Goal: Information Seeking & Learning: Learn about a topic

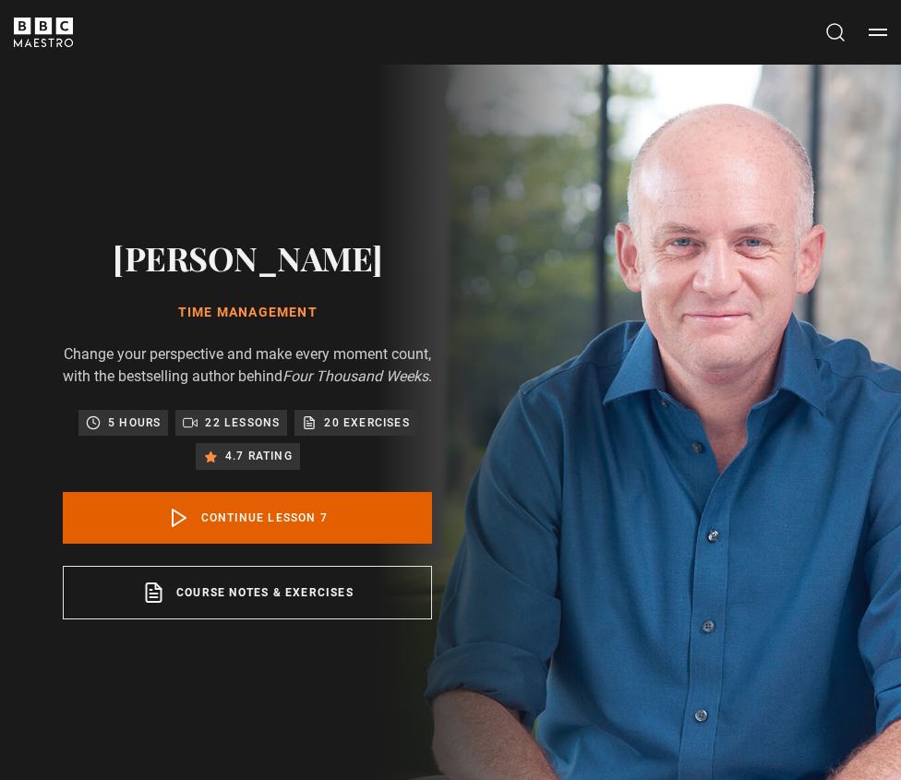
click at [831, 33] on button "Search" at bounding box center [835, 32] width 22 height 23
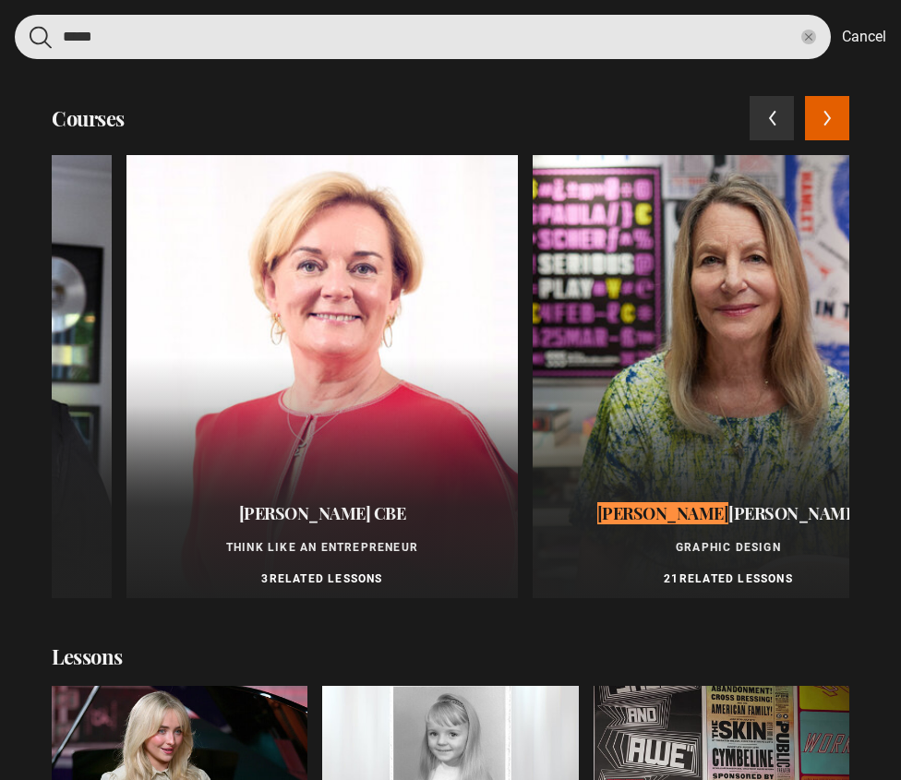
scroll to position [0, 333]
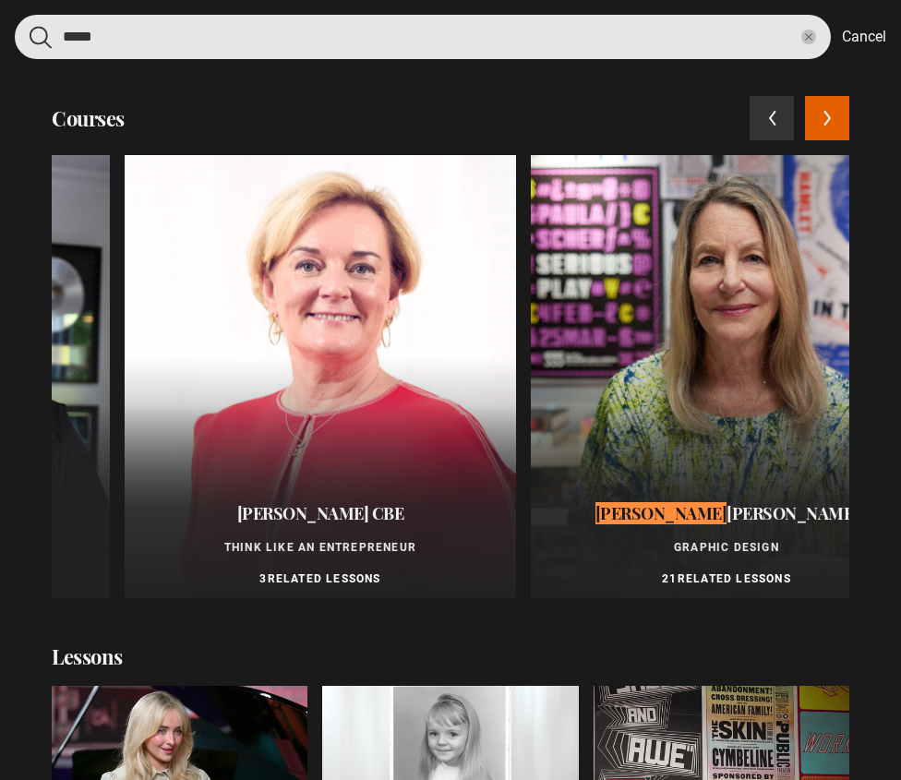
click at [689, 52] on input "*****" at bounding box center [423, 37] width 816 height 44
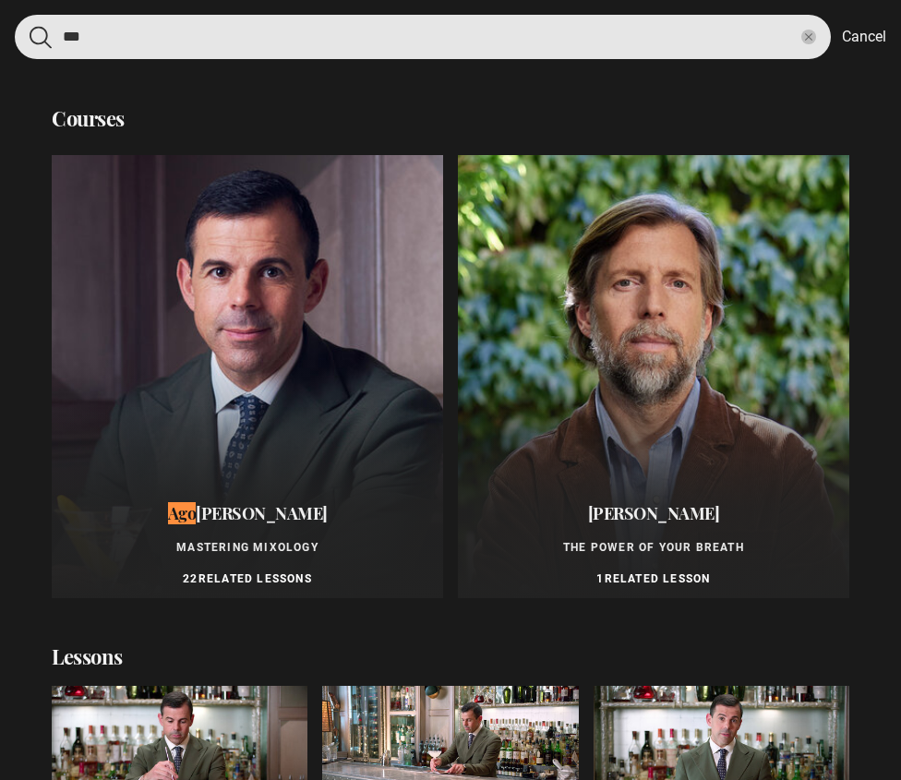
type input "***"
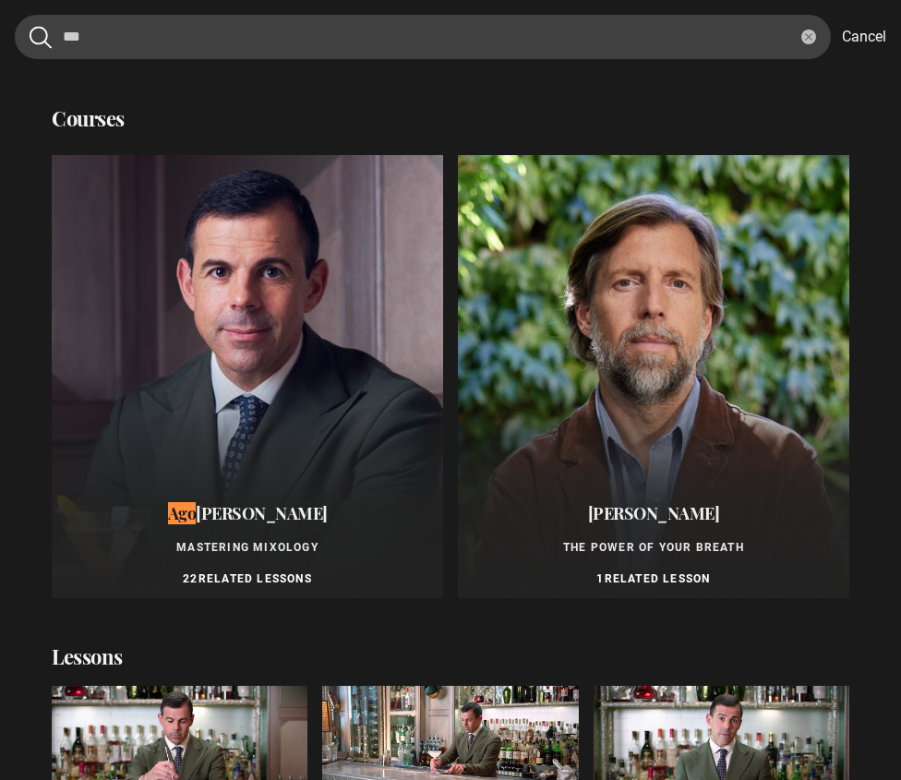
click at [289, 507] on span "Perrone" at bounding box center [262, 513] width 132 height 22
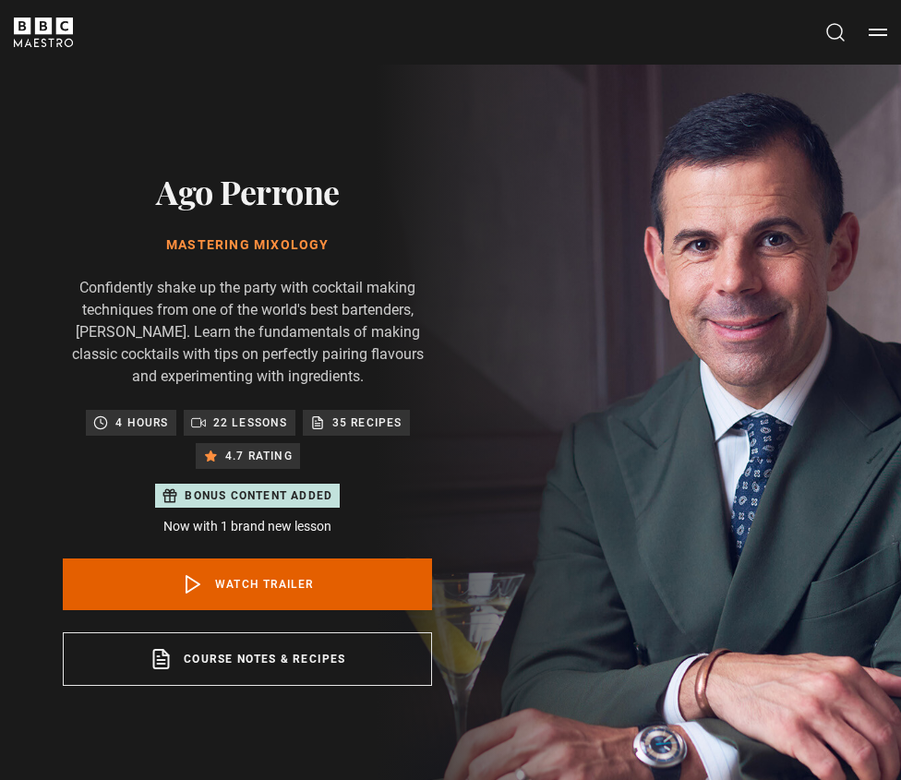
drag, startPoint x: 335, startPoint y: 247, endPoint x: 149, endPoint y: 247, distance: 186.5
click at [149, 247] on h1 "Mastering Mixology" at bounding box center [247, 245] width 369 height 18
copy h1 "Mastering Mixology"
click at [835, 46] on div "Cancel Courses Previous courses Next courses Agatha Christie Writing 12 Related…" at bounding box center [450, 33] width 873 height 30
click at [834, 32] on button "Search" at bounding box center [835, 32] width 22 height 23
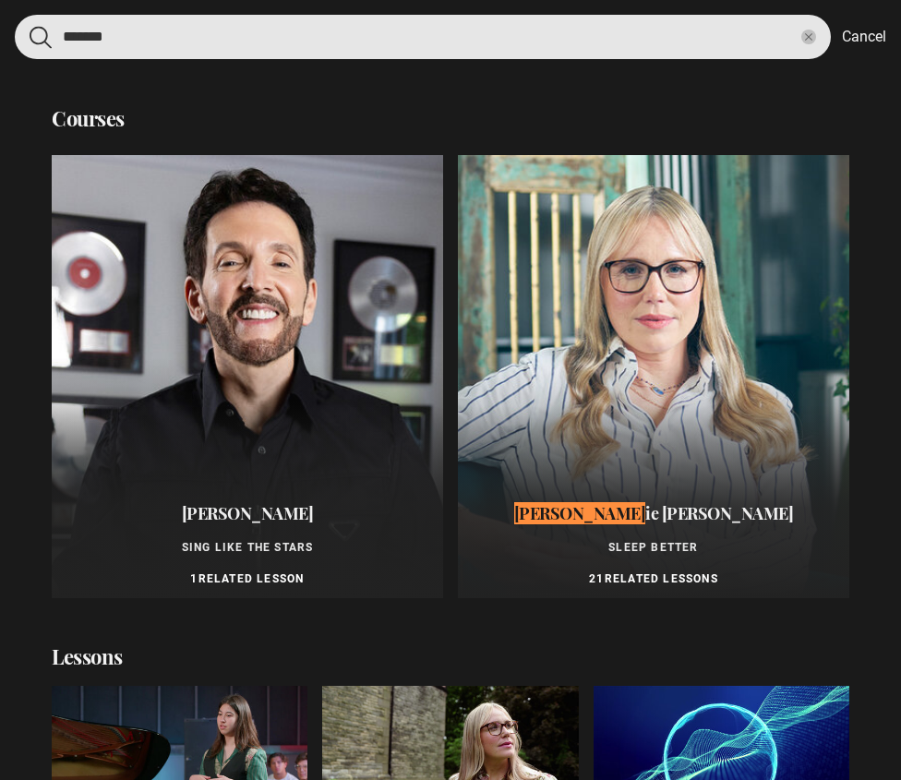
type input "*******"
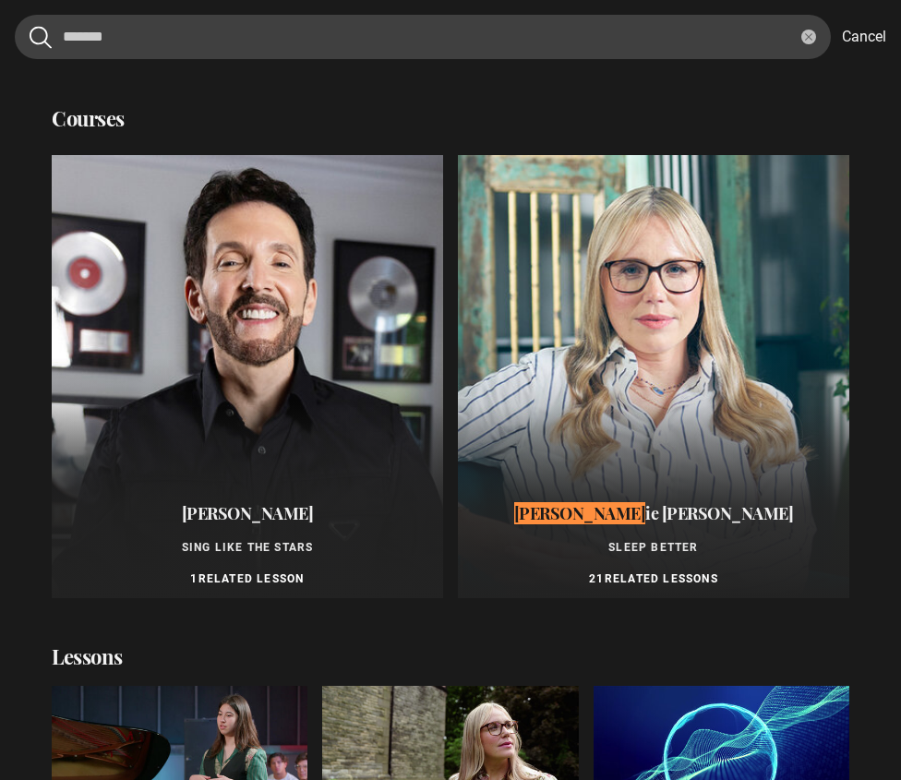
click at [645, 503] on span "ie Romiszewski" at bounding box center [719, 513] width 148 height 22
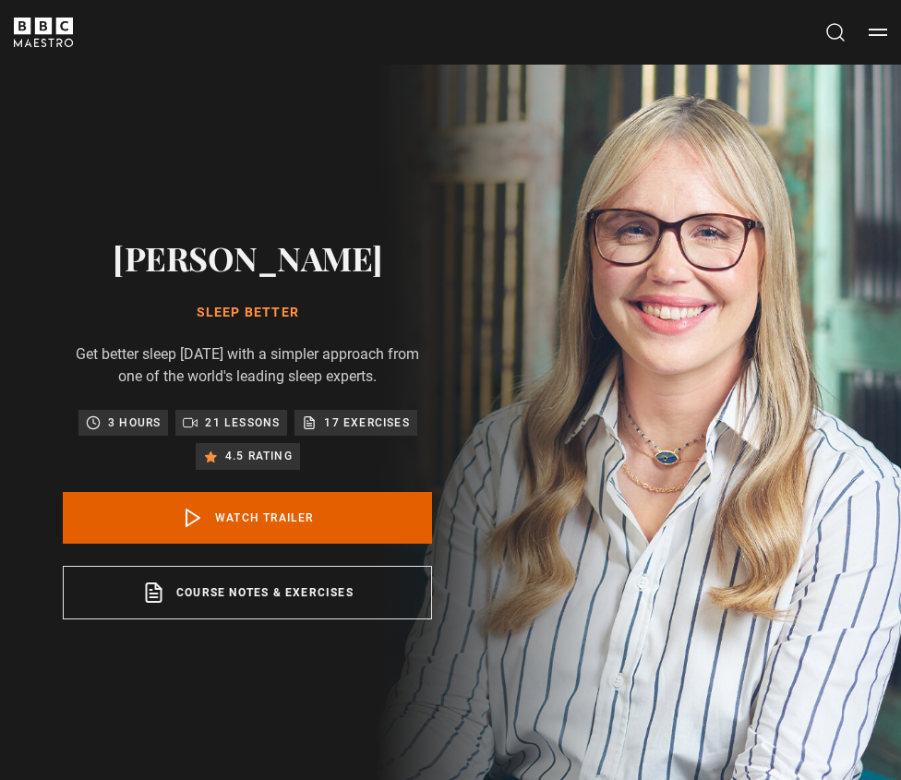
drag, startPoint x: 306, startPoint y: 318, endPoint x: 196, endPoint y: 318, distance: 109.8
click at [198, 318] on h1 "Sleep Better" at bounding box center [247, 313] width 369 height 18
copy h1 "Sleep Better"
click at [842, 46] on header "Cancel Courses Previous courses Next courses Agatha Christie Writing 12 Related…" at bounding box center [450, 32] width 901 height 65
click at [839, 36] on button "Search" at bounding box center [835, 32] width 22 height 23
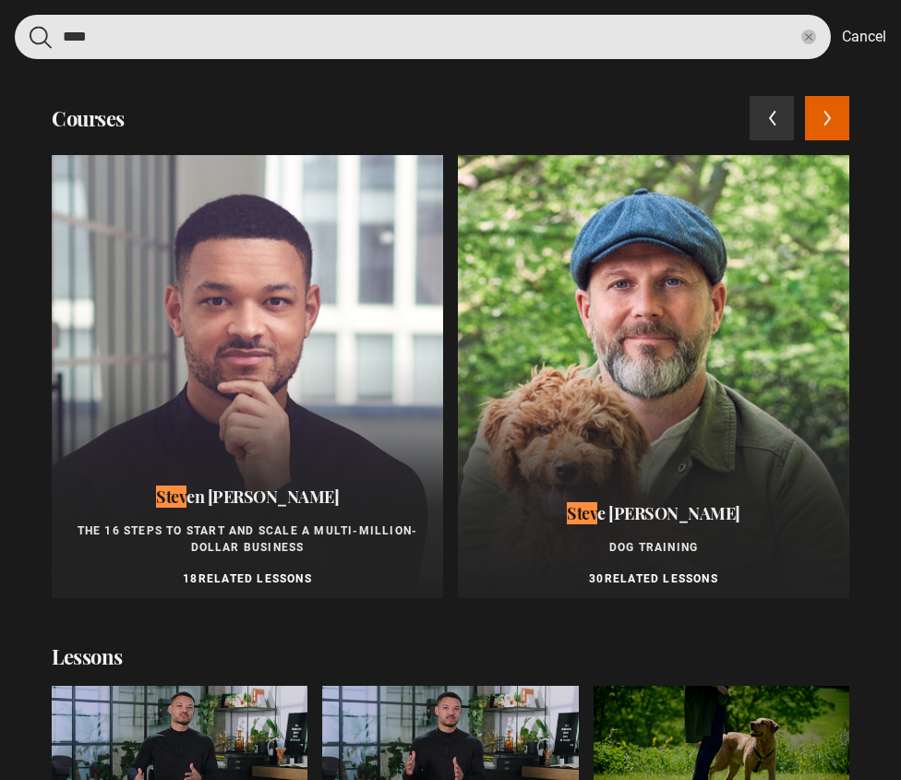
type input "****"
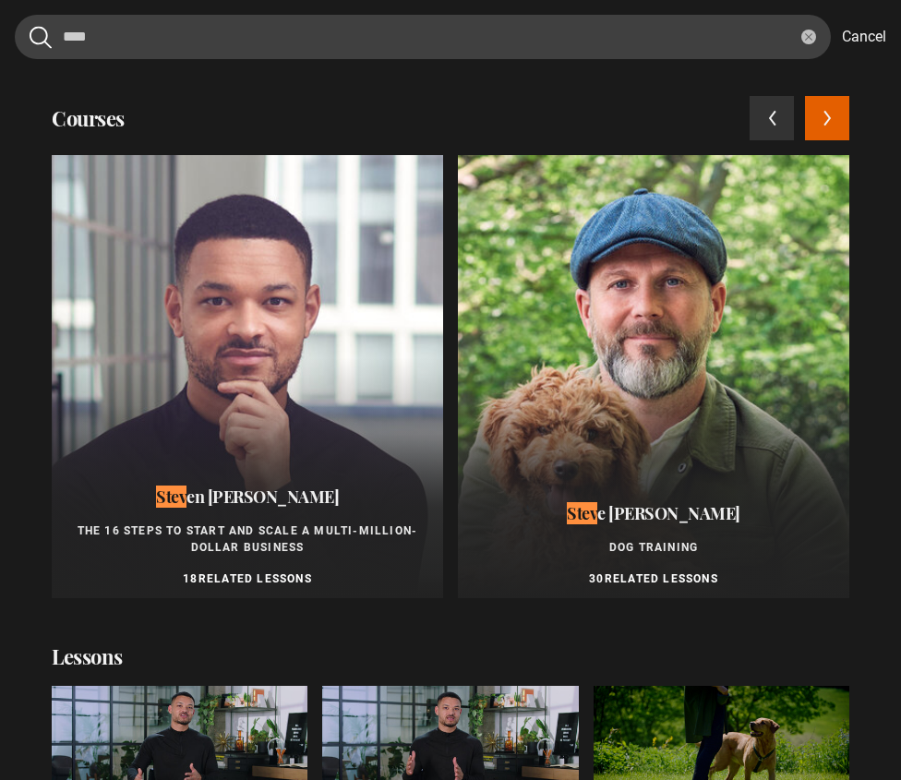
click at [367, 397] on div at bounding box center [247, 376] width 391 height 443
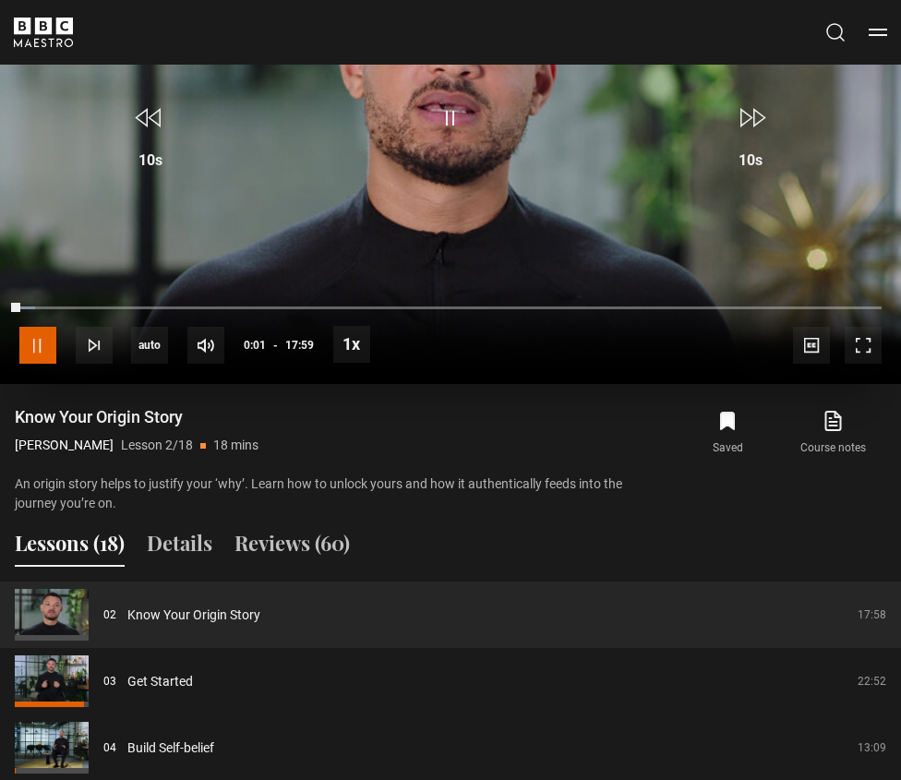
click at [35, 345] on span "Video Player" at bounding box center [37, 345] width 37 height 37
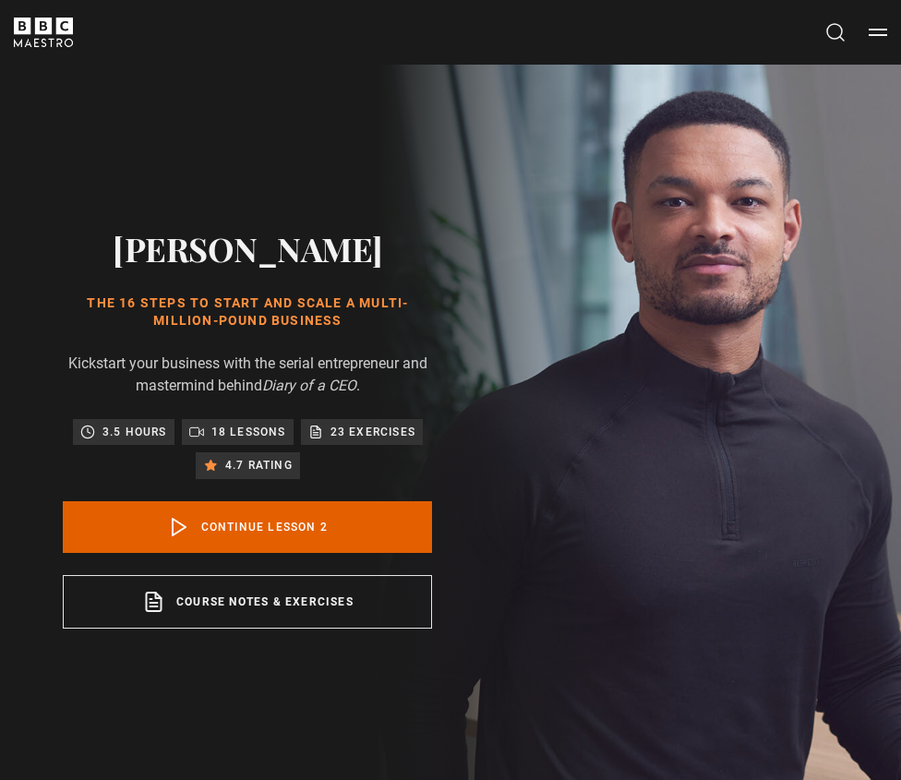
drag, startPoint x: 346, startPoint y: 323, endPoint x: 79, endPoint y: 304, distance: 267.5
click at [79, 304] on h1 "The 16 Steps to Start and Scale a Multi-Million-Pound Business" at bounding box center [247, 312] width 369 height 36
copy h1 "The 16 Steps to Start and Scale a Multi-Million-Pound Business"
click at [831, 28] on button "Search" at bounding box center [835, 32] width 22 height 23
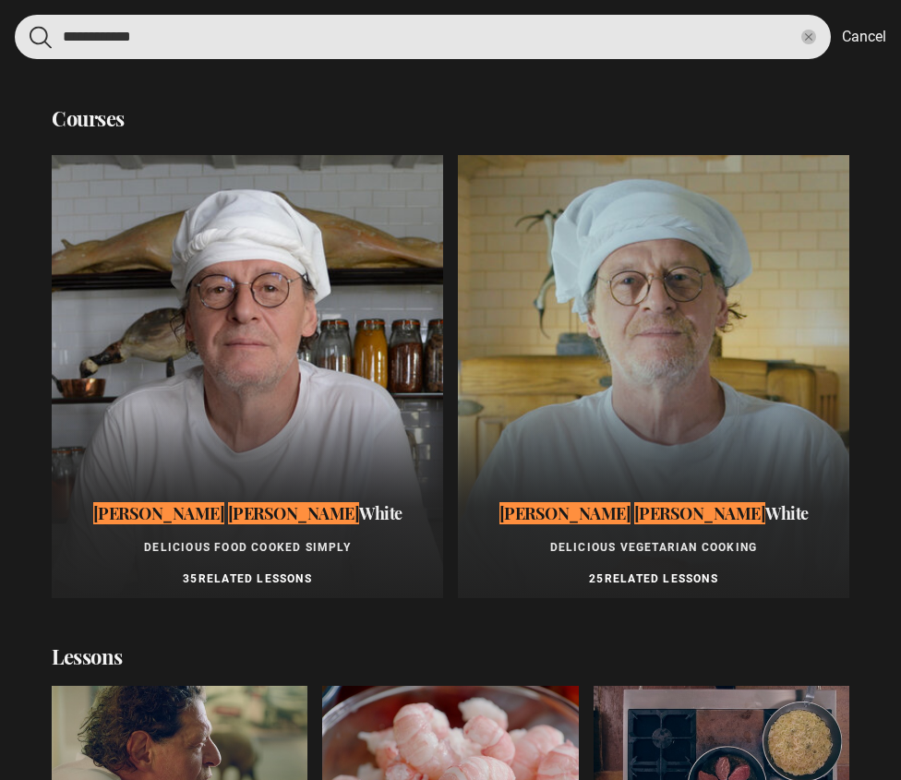
type input "**********"
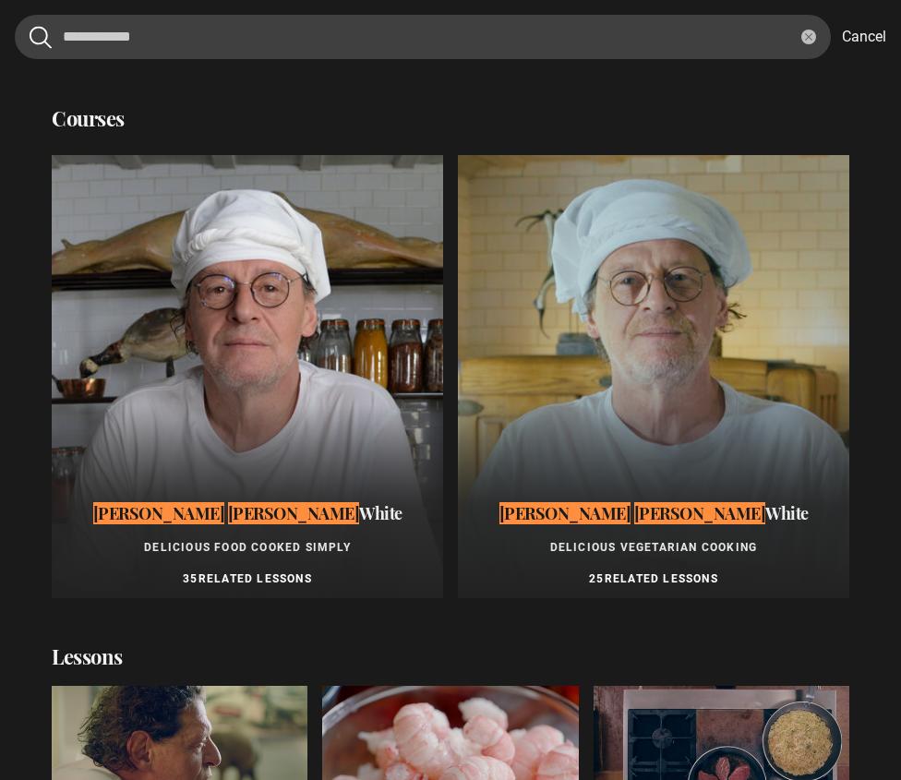
click at [360, 527] on div "Marco Pierre White Delicious Food Cooked Simply 35 Related Lessons" at bounding box center [247, 544] width 391 height 107
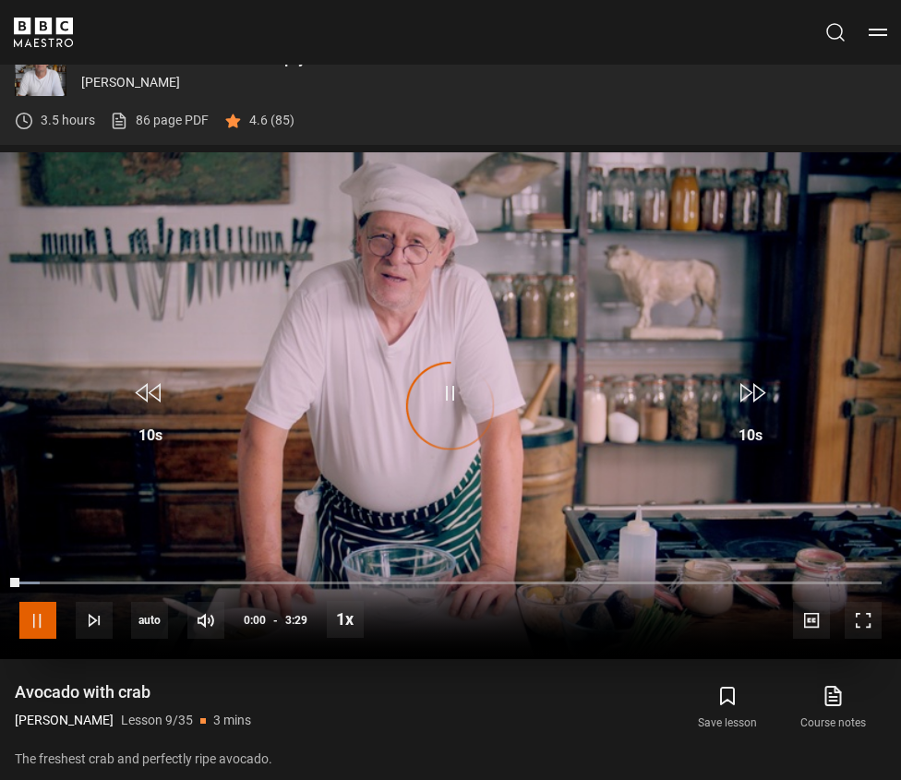
click at [23, 613] on span "Video Player" at bounding box center [37, 620] width 37 height 37
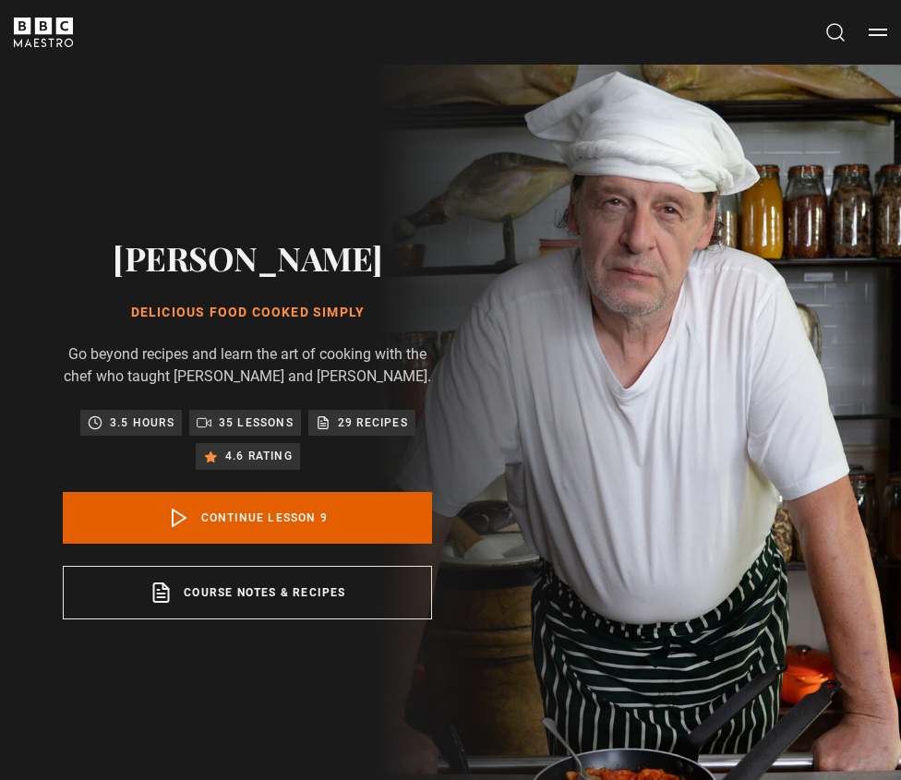
drag, startPoint x: 402, startPoint y: 247, endPoint x: 109, endPoint y: 254, distance: 293.6
click at [109, 254] on h2 "[PERSON_NAME]" at bounding box center [247, 257] width 369 height 46
copy h2 "[PERSON_NAME]"
drag, startPoint x: 365, startPoint y: 299, endPoint x: 135, endPoint y: 299, distance: 229.8
click at [135, 304] on h1 "Delicious Food Cooked Simply" at bounding box center [247, 313] width 369 height 18
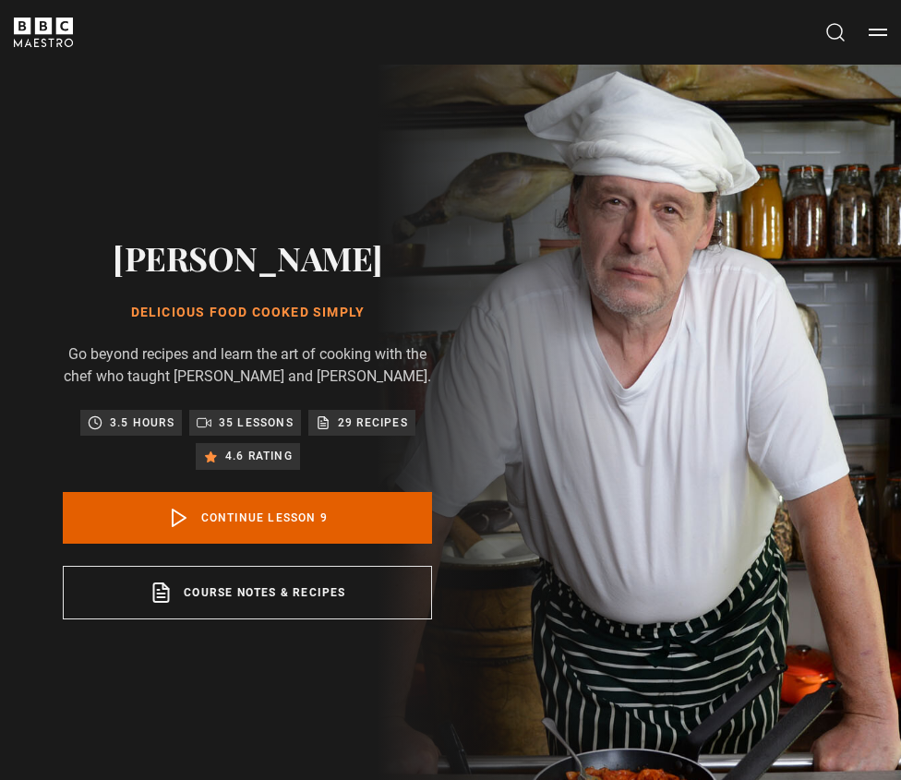
copy h1 "Delicious Food Cooked Simply"
click at [830, 28] on button "Search" at bounding box center [835, 32] width 22 height 23
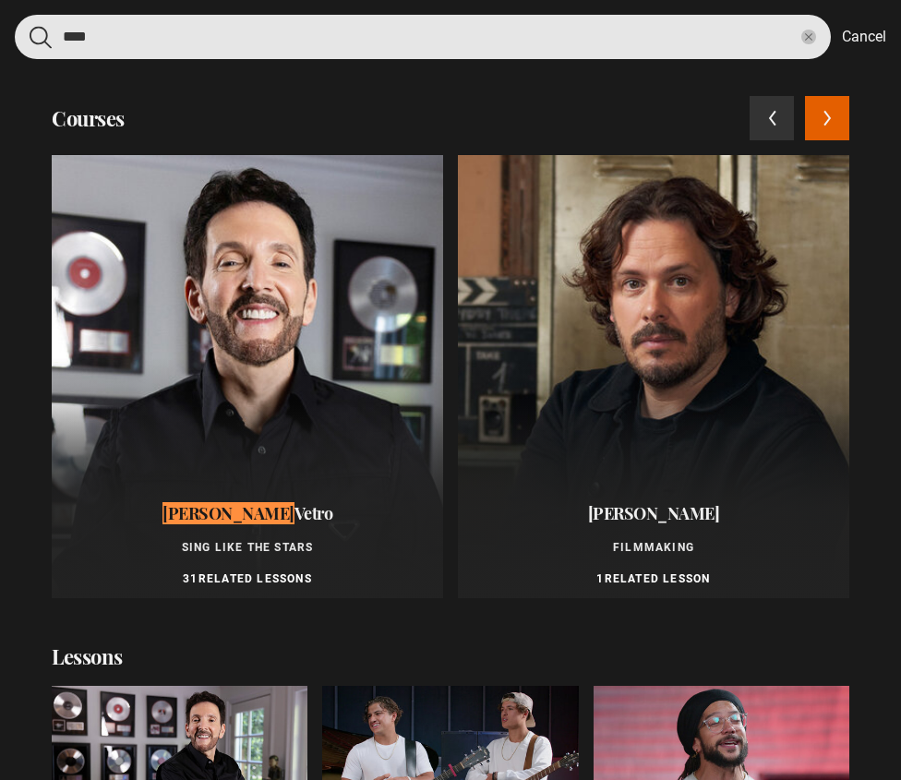
type input "****"
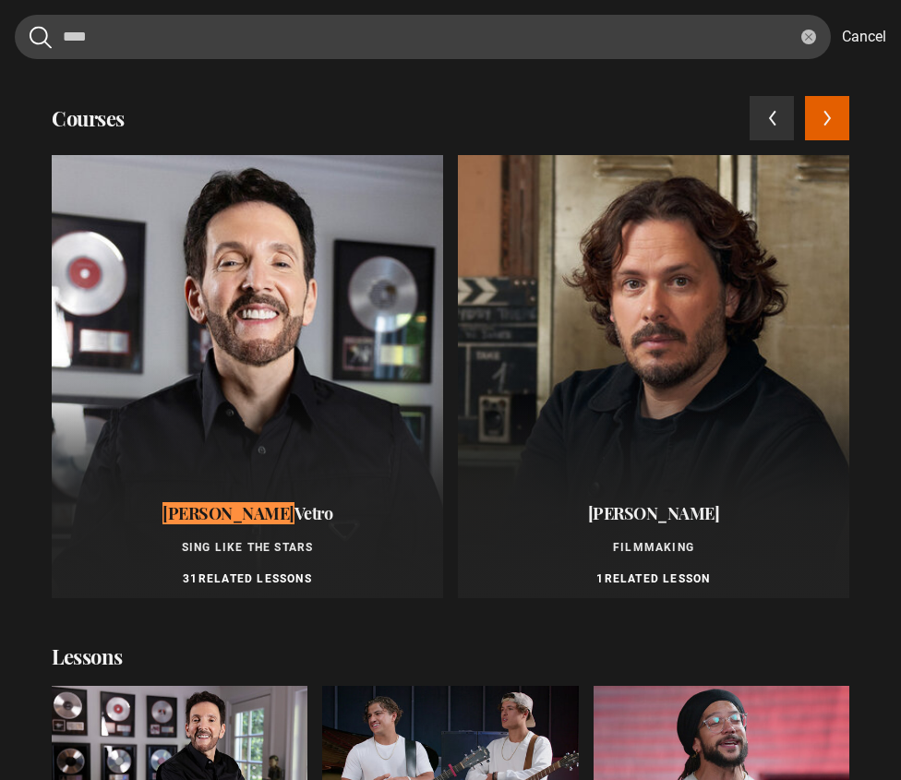
click at [314, 548] on p "Sing Like the Stars" at bounding box center [247, 547] width 369 height 17
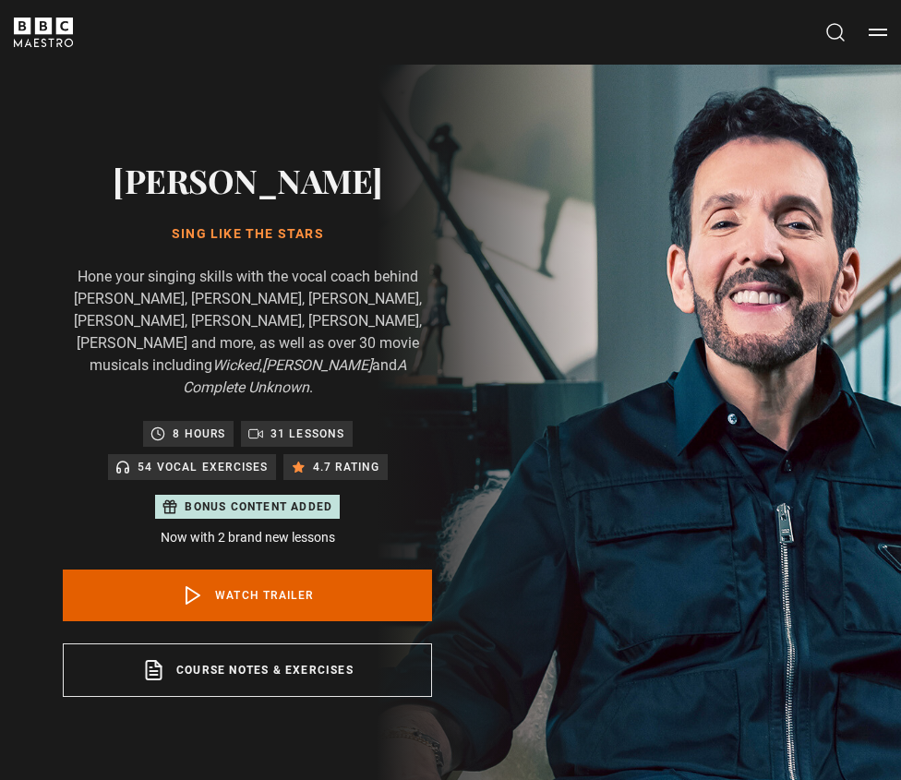
drag, startPoint x: 338, startPoint y: 244, endPoint x: 164, endPoint y: 242, distance: 173.5
click at [164, 242] on h1 "Sing Like the Stars" at bounding box center [247, 234] width 369 height 18
copy h1 "Sing Like the Stars"
click at [842, 36] on button "Search" at bounding box center [835, 32] width 22 height 23
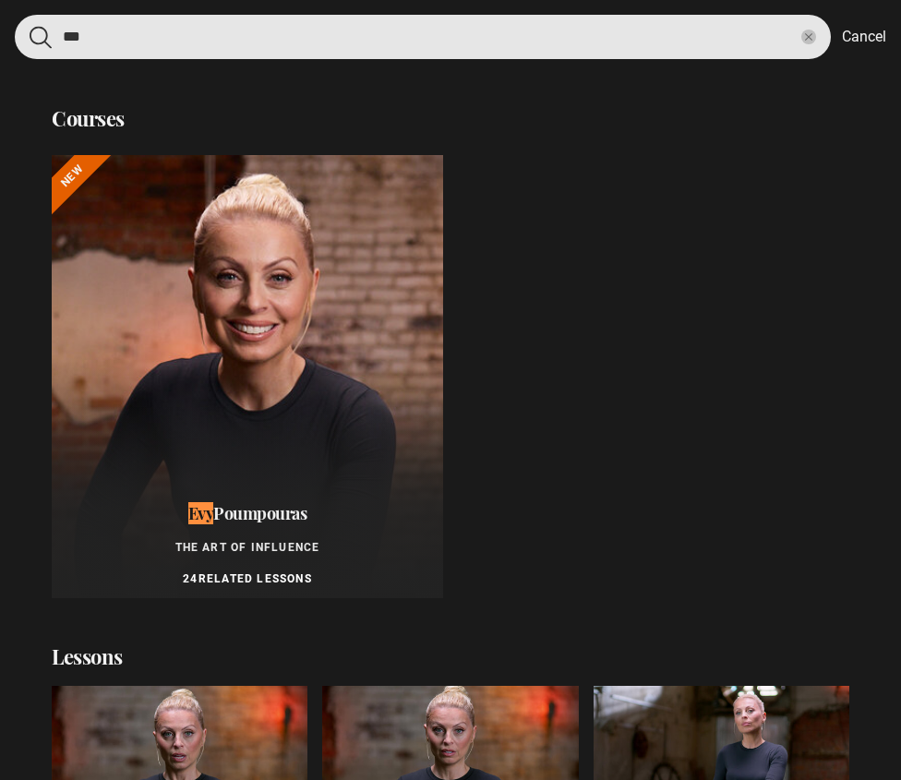
type input "***"
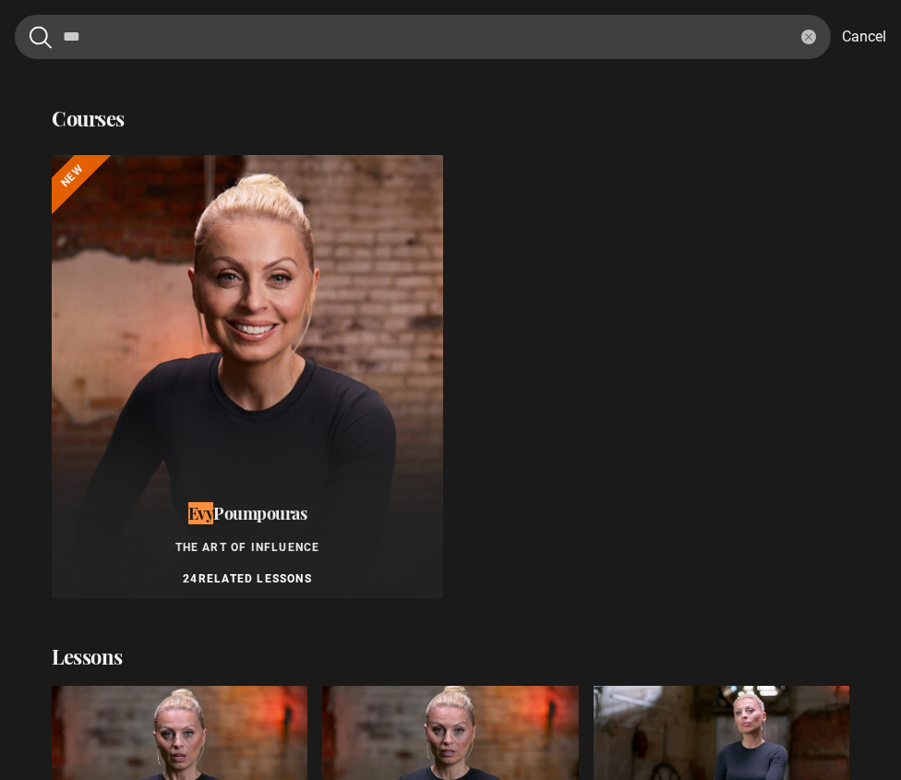
click at [282, 499] on div "Evy Poumpouras The Art of Influence 24 Related Lessons" at bounding box center [247, 544] width 391 height 107
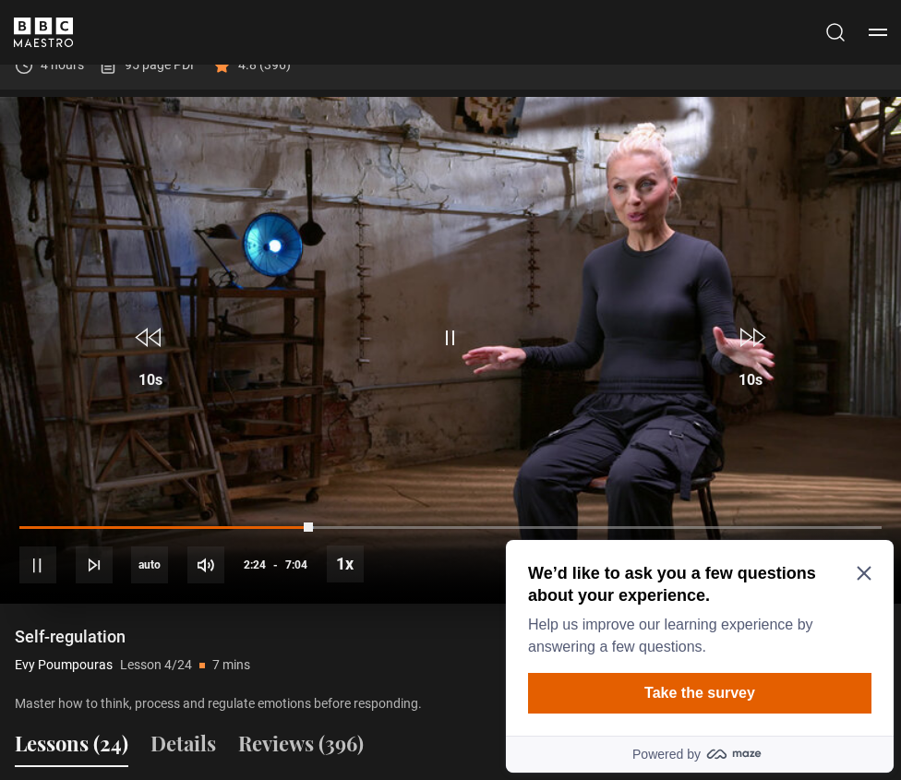
scroll to position [892, 0]
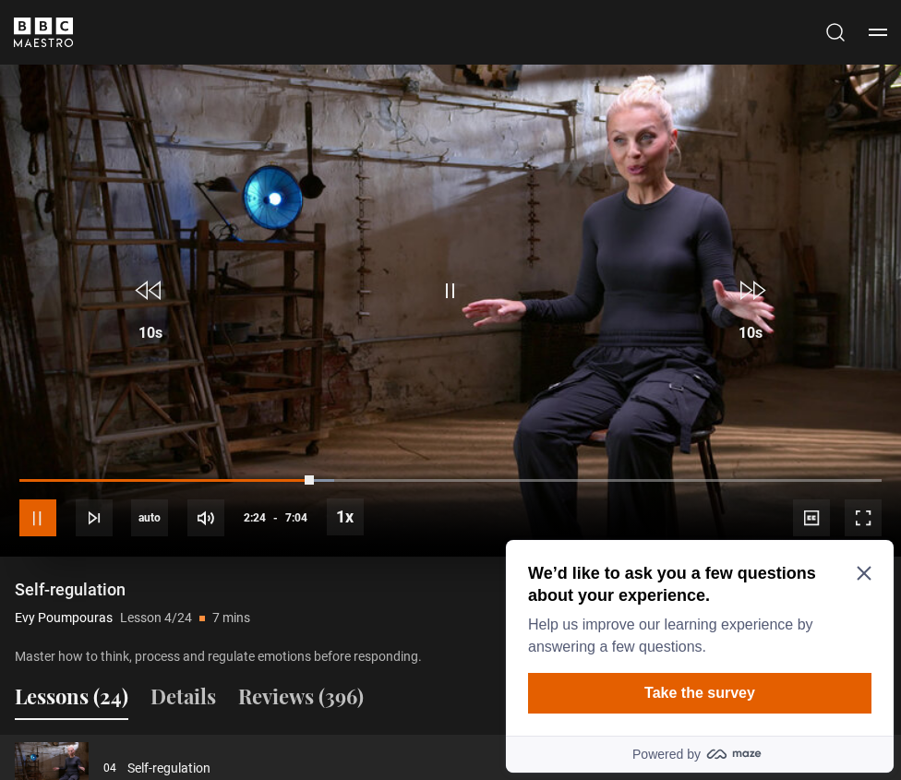
click at [30, 510] on span "Video Player" at bounding box center [37, 517] width 37 height 37
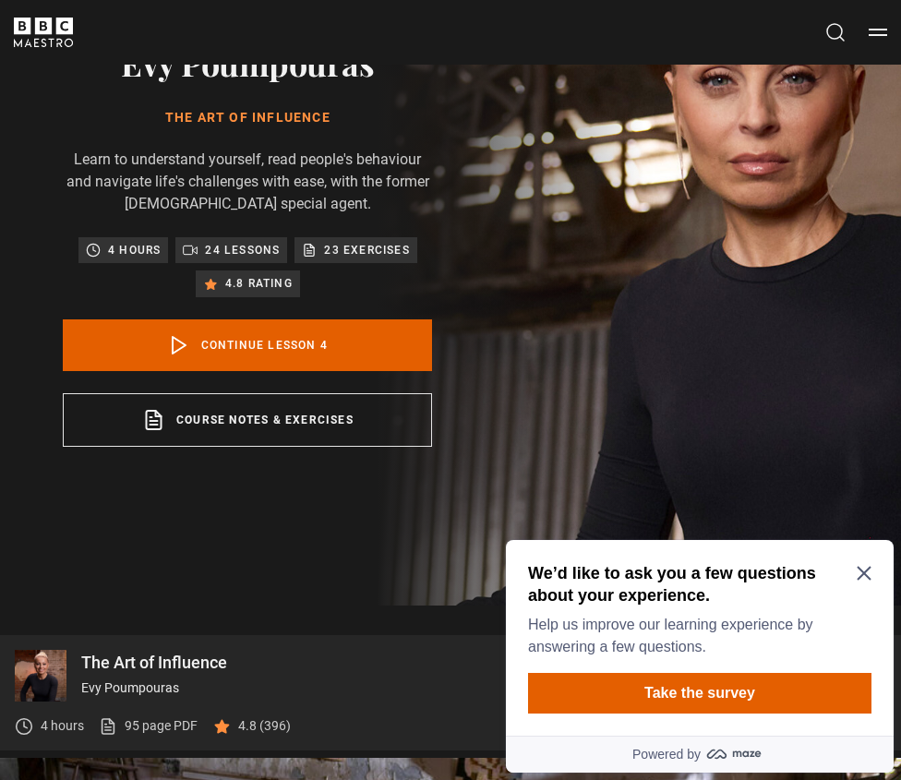
scroll to position [0, 0]
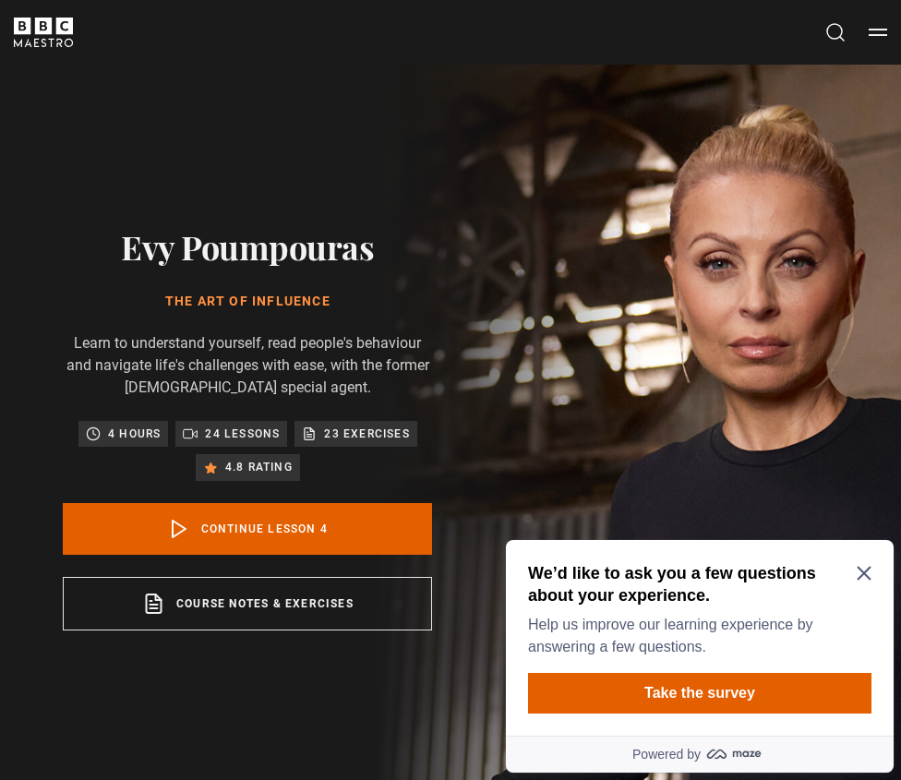
drag, startPoint x: 335, startPoint y: 291, endPoint x: 227, endPoint y: 291, distance: 108.0
click at [223, 291] on div "Evy Poumpouras The Art of Influence Learn to understand yourself, read people's…" at bounding box center [247, 426] width 369 height 407
drag, startPoint x: 336, startPoint y: 299, endPoint x: 162, endPoint y: 303, distance: 173.6
click at [162, 303] on h1 "The Art of Influence" at bounding box center [247, 302] width 369 height 18
copy h1 "The Art of Influence"
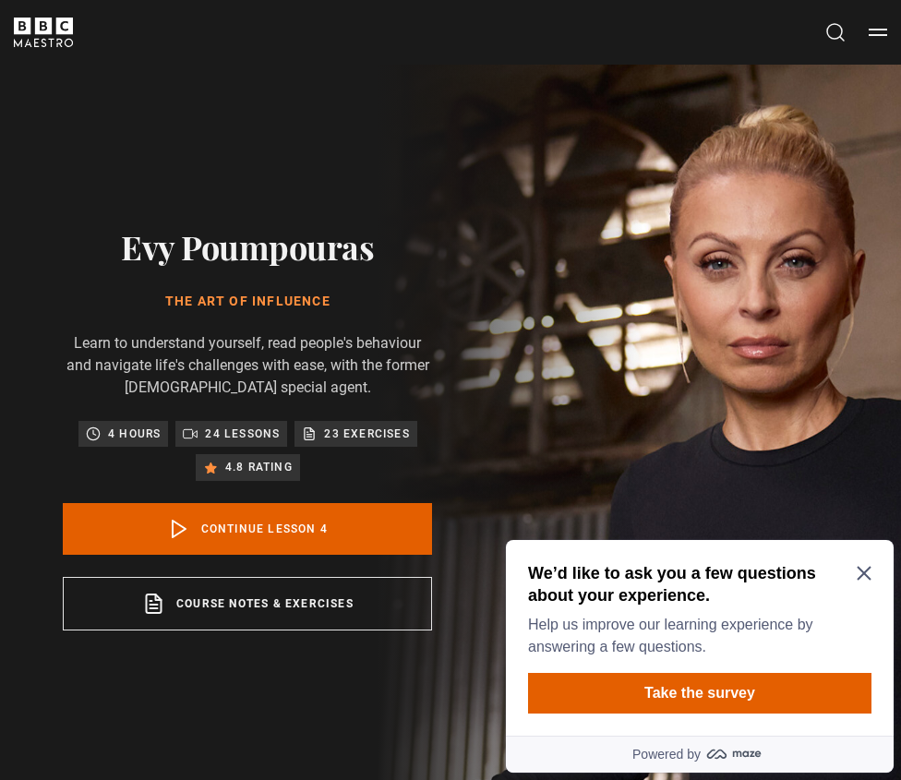
click at [839, 32] on button "Search" at bounding box center [835, 32] width 22 height 23
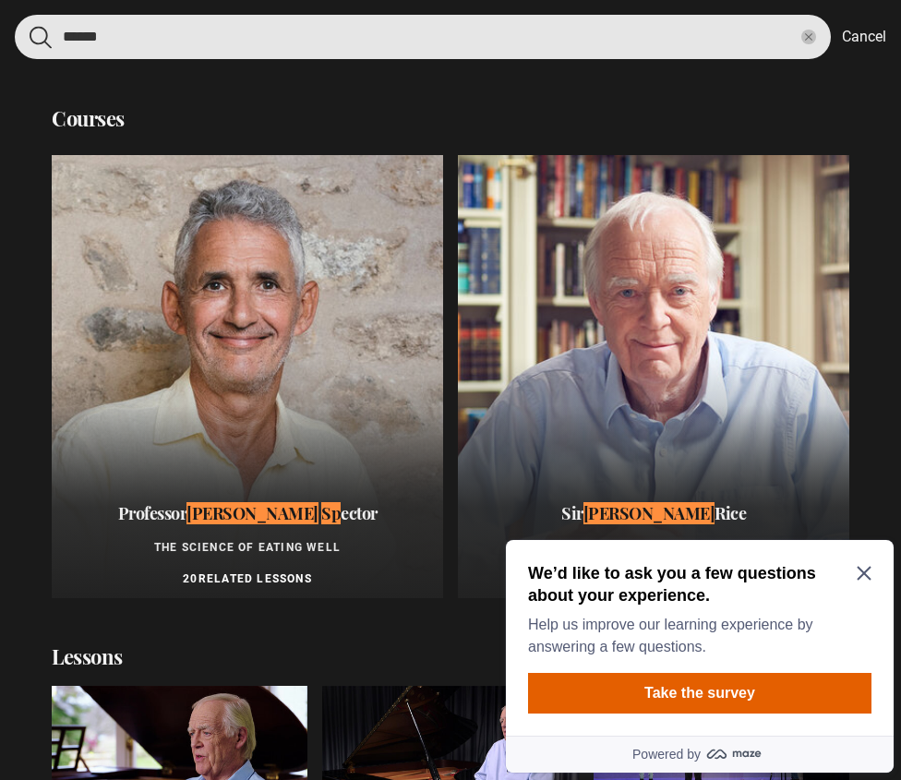
type input "******"
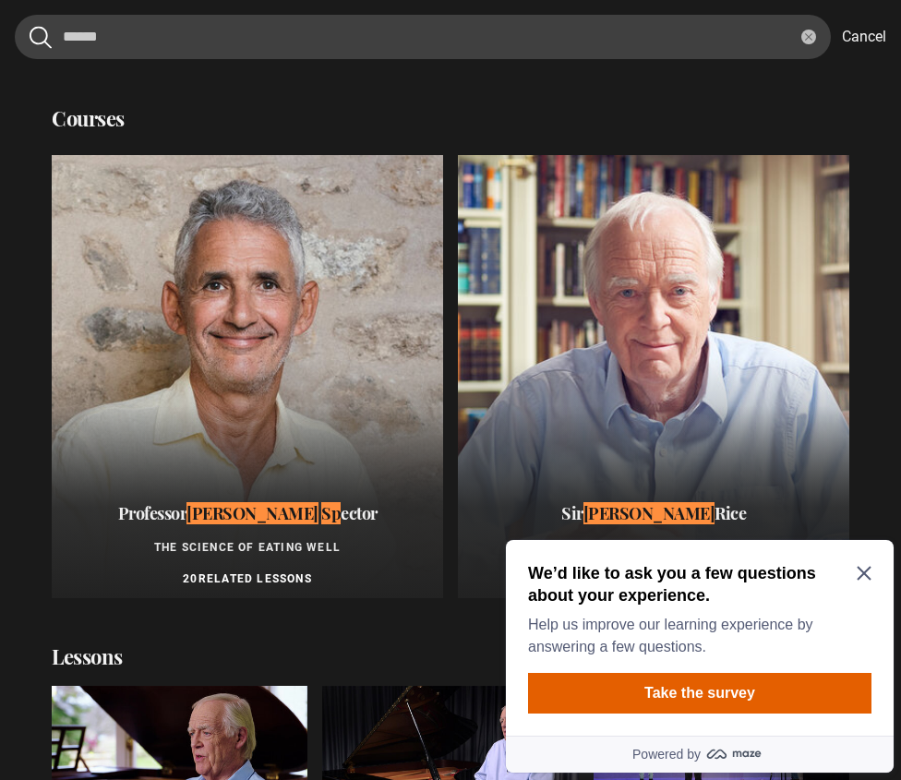
click at [366, 417] on div at bounding box center [247, 376] width 391 height 443
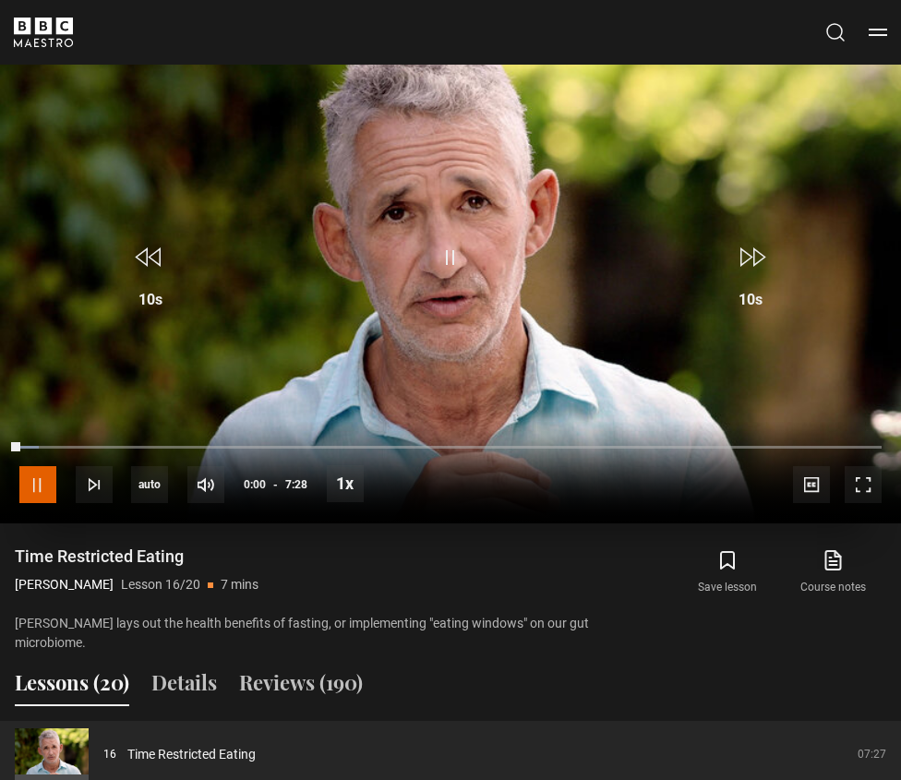
click at [46, 486] on span "Video Player" at bounding box center [37, 484] width 37 height 37
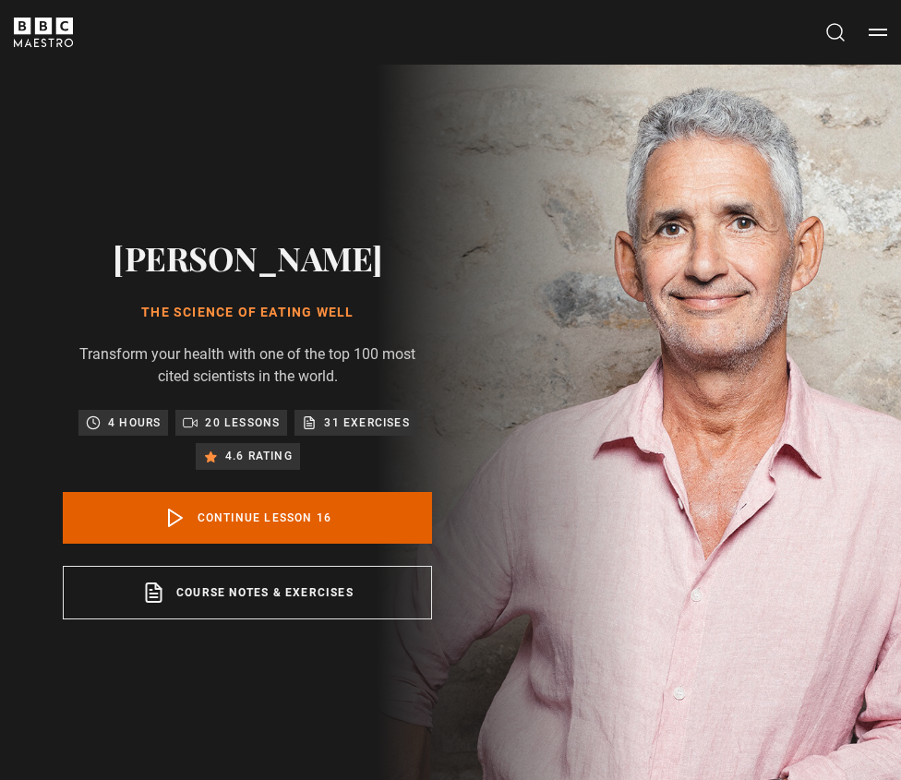
drag, startPoint x: 366, startPoint y: 308, endPoint x: 143, endPoint y: 316, distance: 222.6
click at [143, 316] on h1 "The Science of Eating Well" at bounding box center [247, 313] width 369 height 18
copy h1 "The Science of Eating Well"
